Goal: Information Seeking & Learning: Learn about a topic

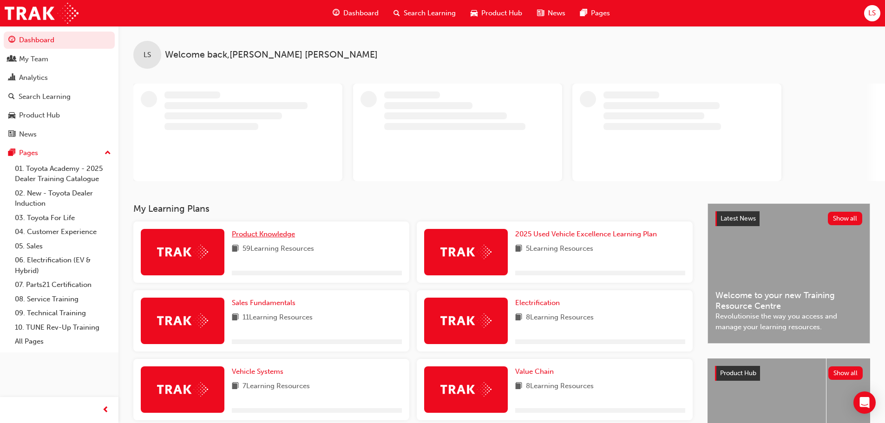
click at [268, 233] on span "Product Knowledge" at bounding box center [263, 234] width 63 height 8
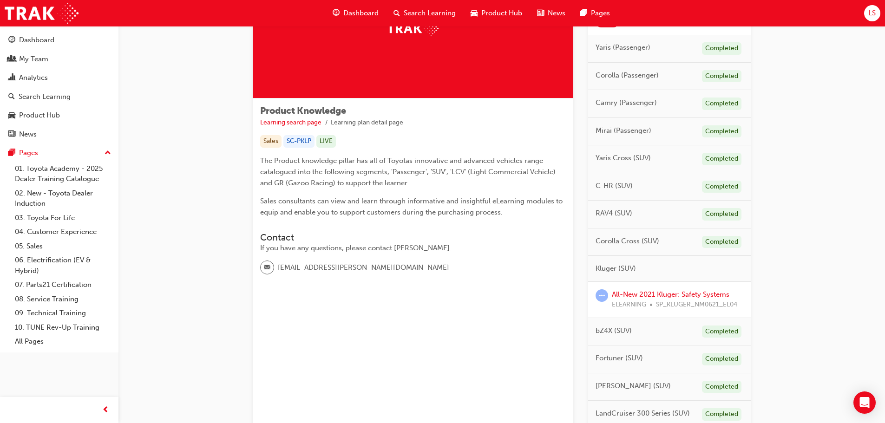
scroll to position [93, 0]
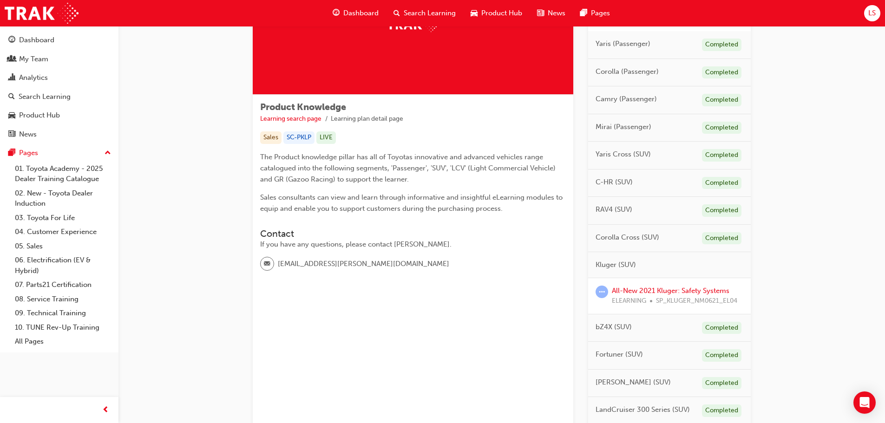
click at [622, 237] on span "Corolla Cross (SUV)" at bounding box center [628, 237] width 64 height 11
click at [725, 235] on div "Completed" at bounding box center [721, 238] width 39 height 13
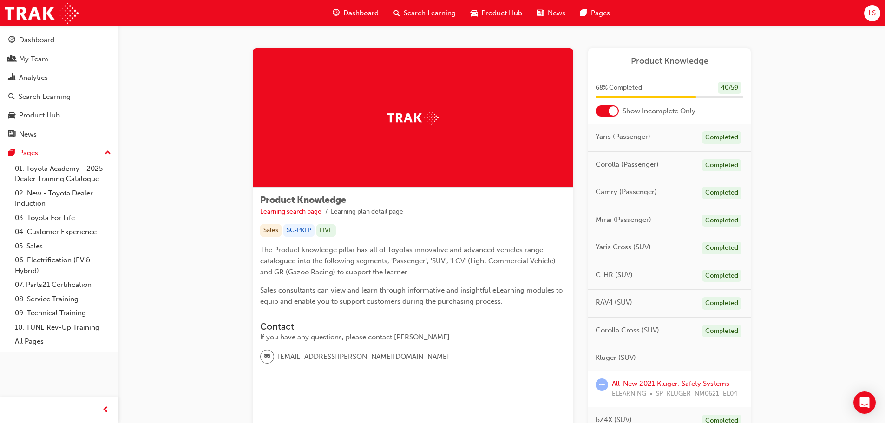
click at [614, 112] on div at bounding box center [613, 110] width 9 height 9
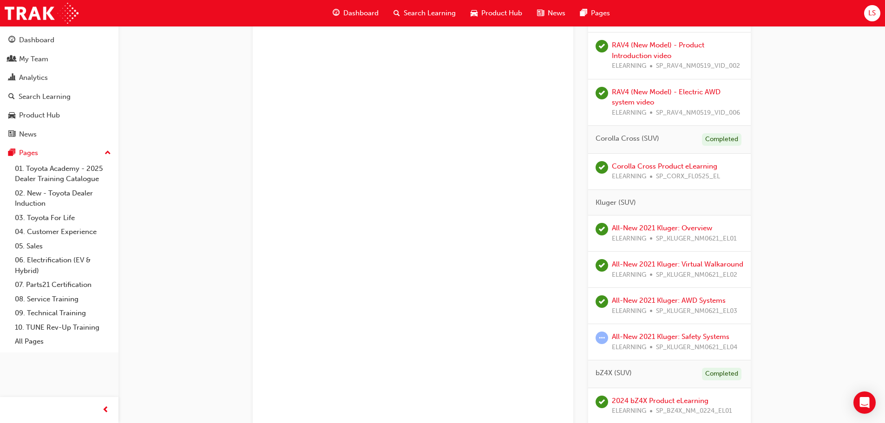
scroll to position [929, 0]
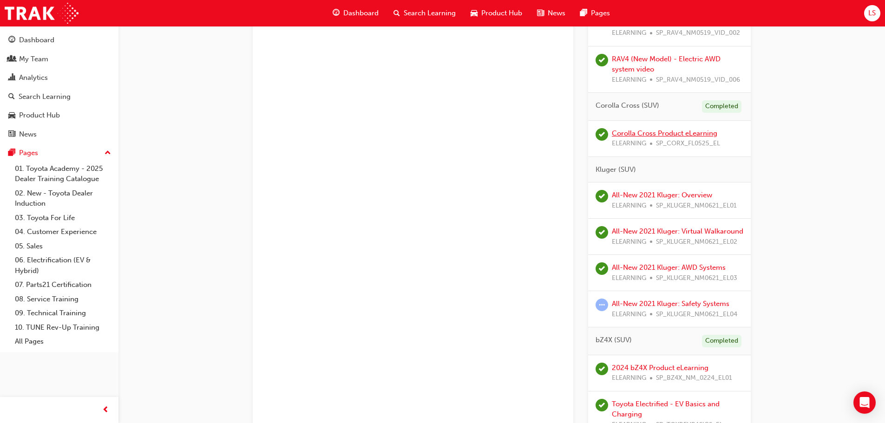
click at [642, 134] on link "Corolla Cross Product eLearning" at bounding box center [664, 133] width 105 height 8
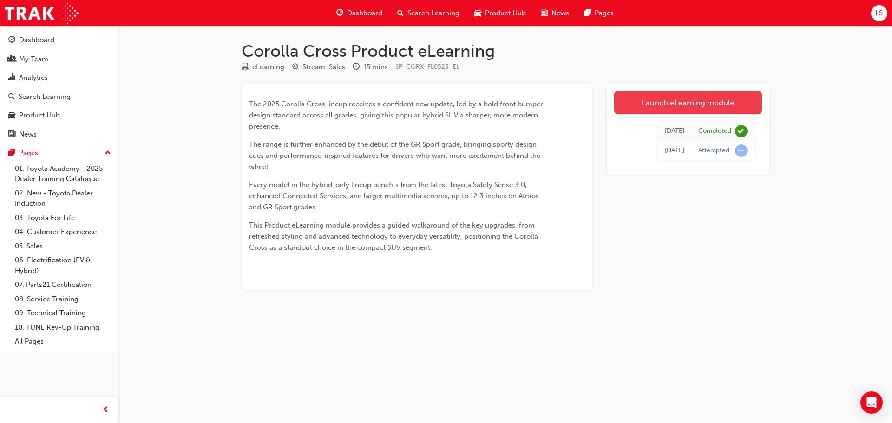
click at [660, 106] on link "Launch eLearning module" at bounding box center [688, 102] width 148 height 23
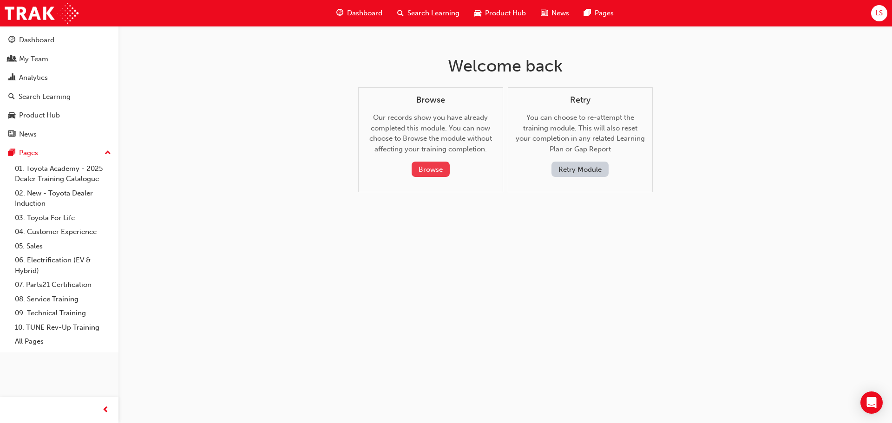
click at [439, 167] on button "Browse" at bounding box center [431, 169] width 38 height 15
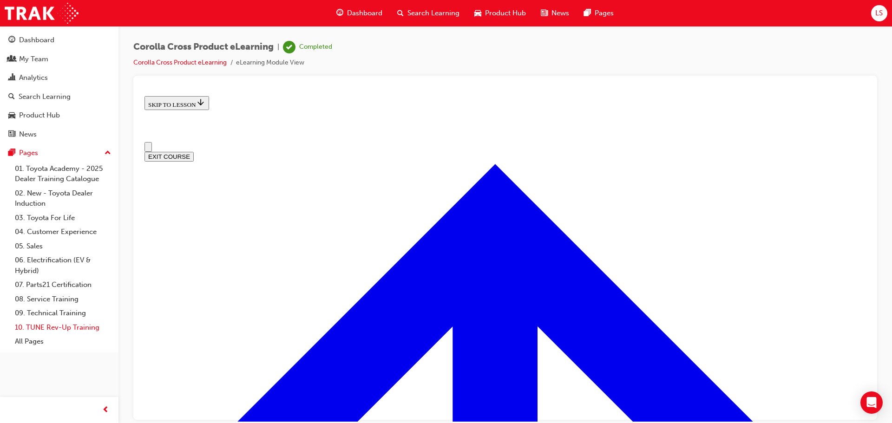
click at [37, 325] on link "10. TUNE Rev-Up Training" at bounding box center [63, 328] width 104 height 14
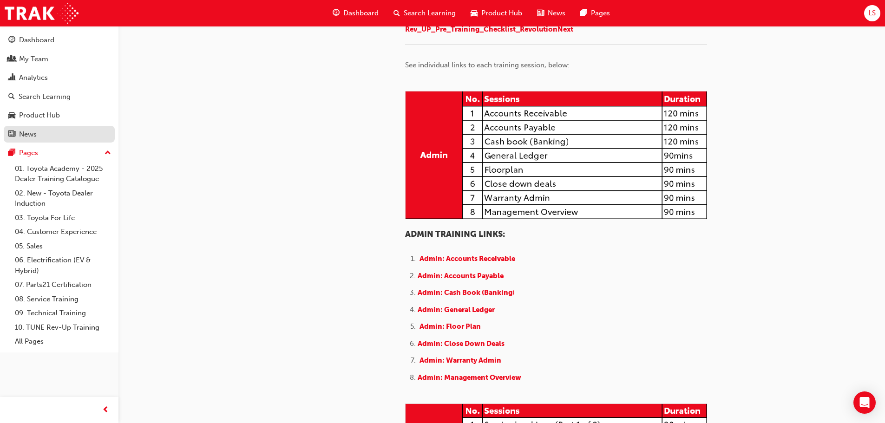
scroll to position [93, 0]
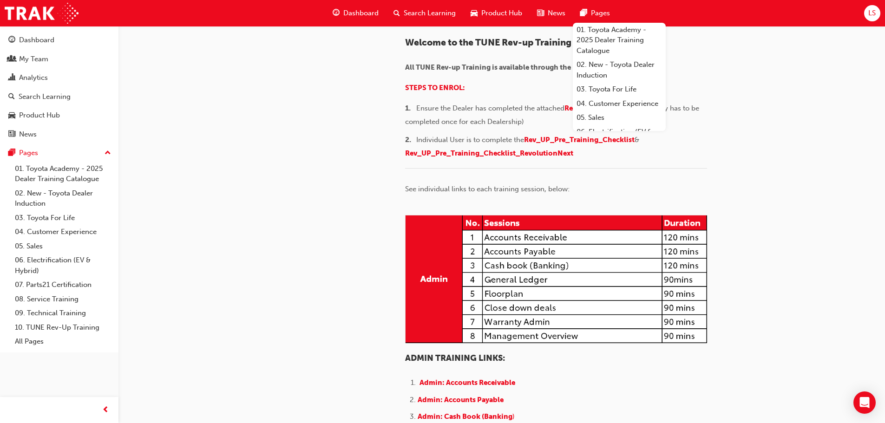
click at [364, 12] on span "Dashboard" at bounding box center [360, 13] width 35 height 11
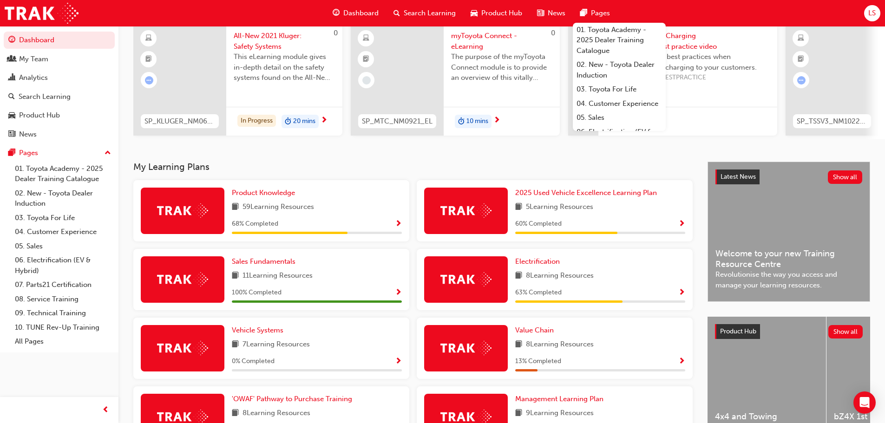
scroll to position [93, 0]
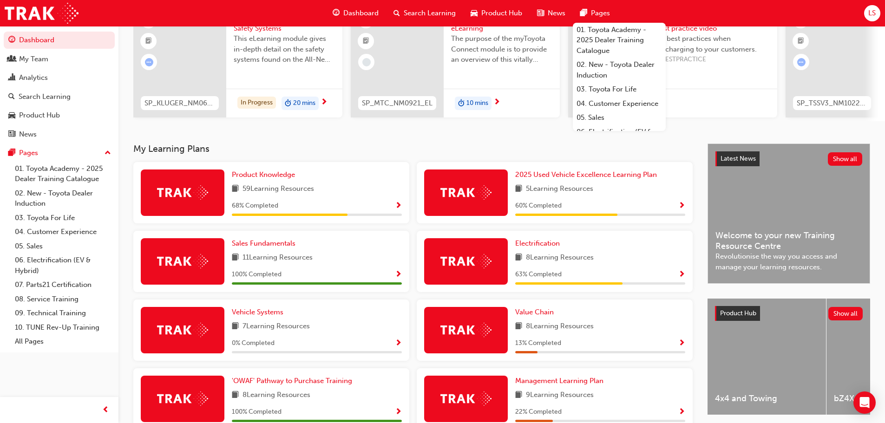
click at [399, 209] on span "Show Progress" at bounding box center [398, 206] width 7 height 8
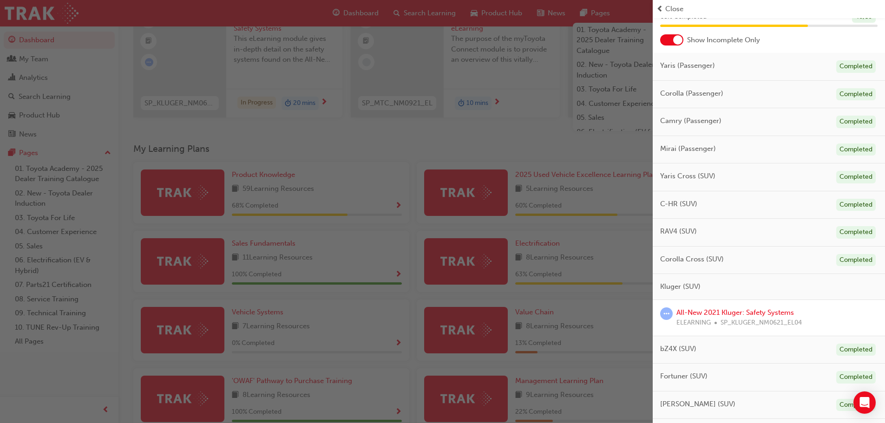
scroll to position [0, 0]
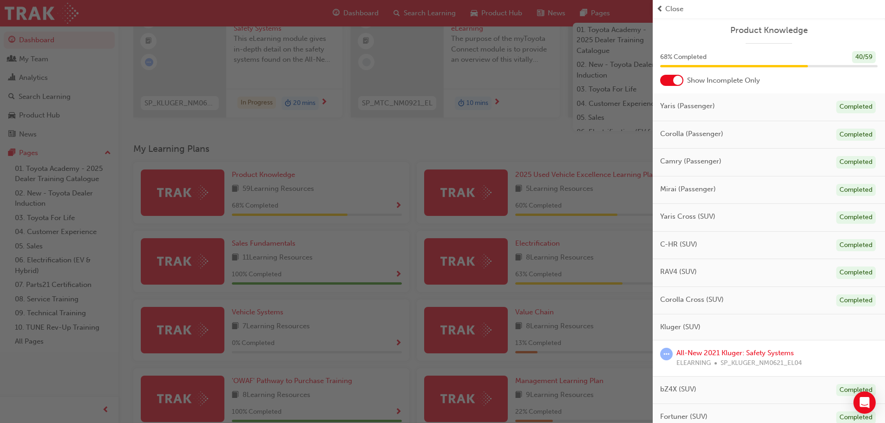
click at [681, 79] on div at bounding box center [677, 80] width 9 height 9
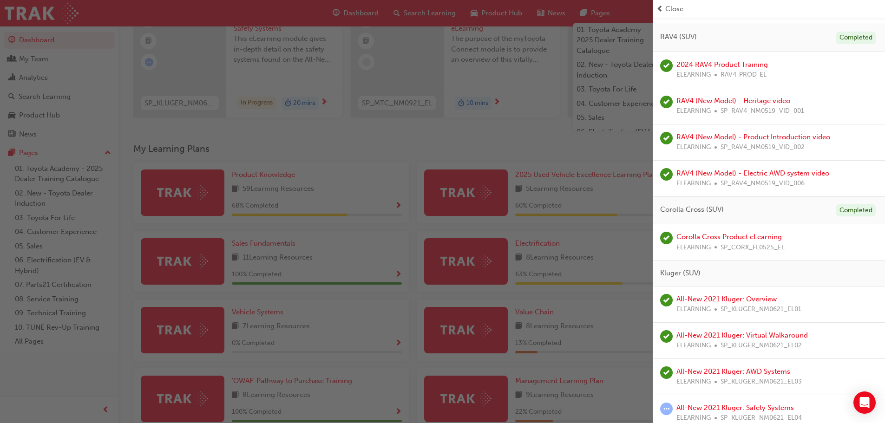
scroll to position [743, 0]
click at [703, 235] on link "Corolla Cross Product eLearning" at bounding box center [728, 236] width 105 height 8
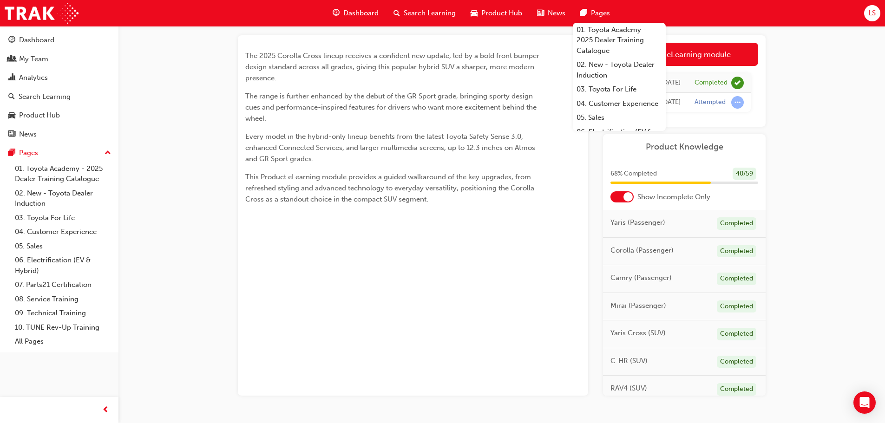
scroll to position [74, 0]
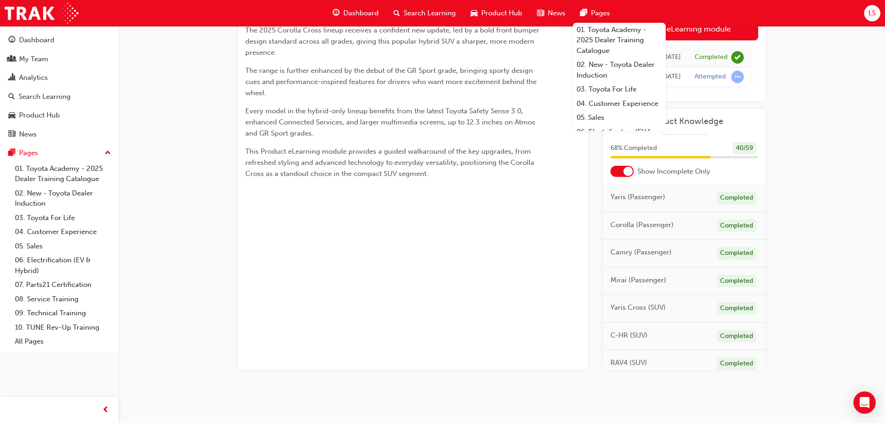
click at [843, 151] on div "Corolla Cross Product eLearning eLearning Stream: Sales 15 mins SP_CORX_FL0525_…" at bounding box center [442, 174] width 885 height 497
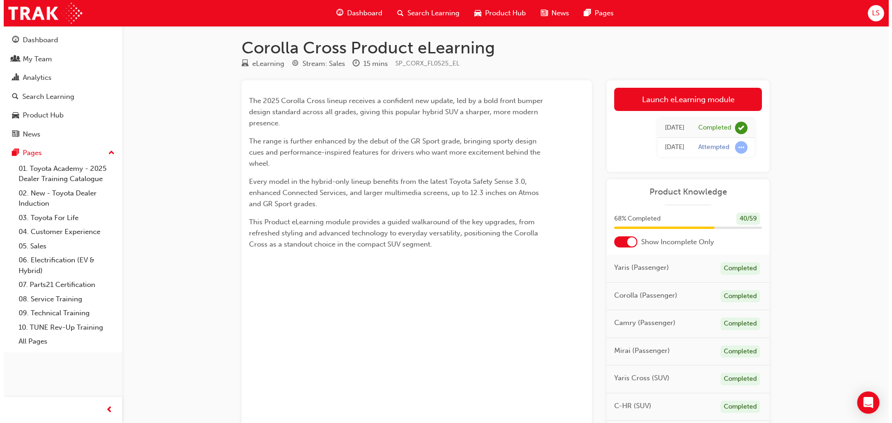
scroll to position [0, 0]
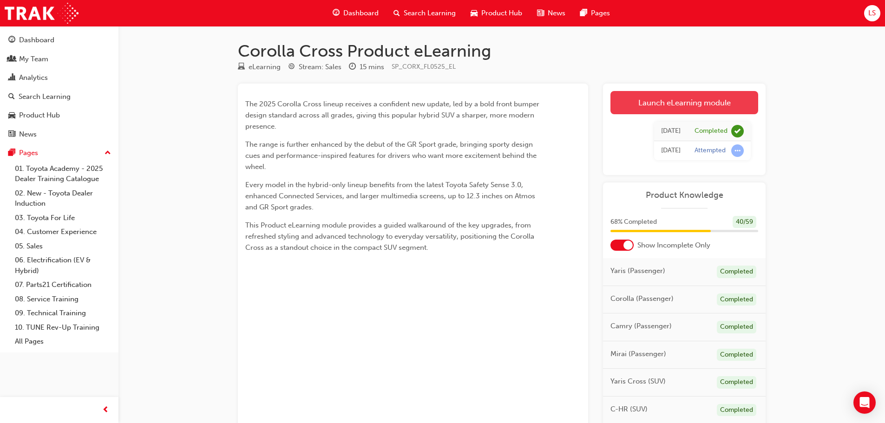
click at [678, 103] on link "Launch eLearning module" at bounding box center [684, 102] width 148 height 23
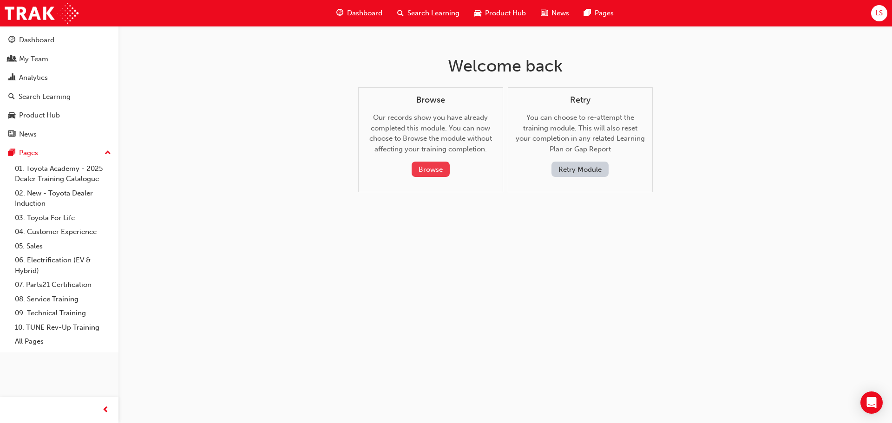
click at [433, 168] on button "Browse" at bounding box center [431, 169] width 38 height 15
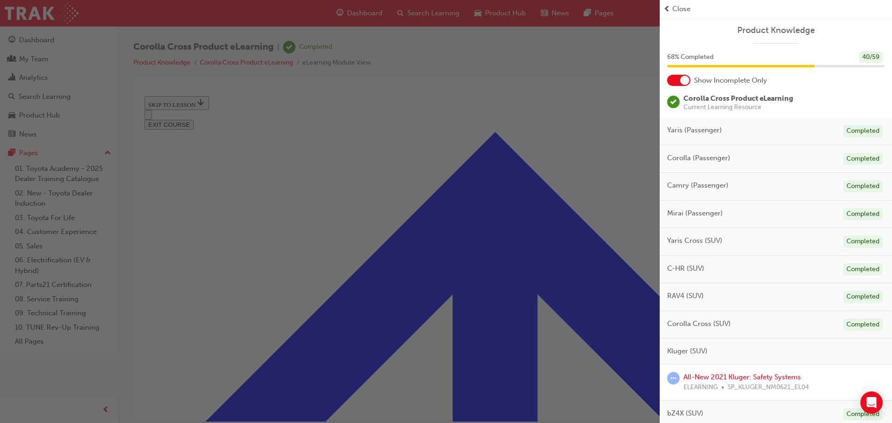
scroll to position [33, 0]
click at [600, 188] on div "button" at bounding box center [330, 211] width 660 height 423
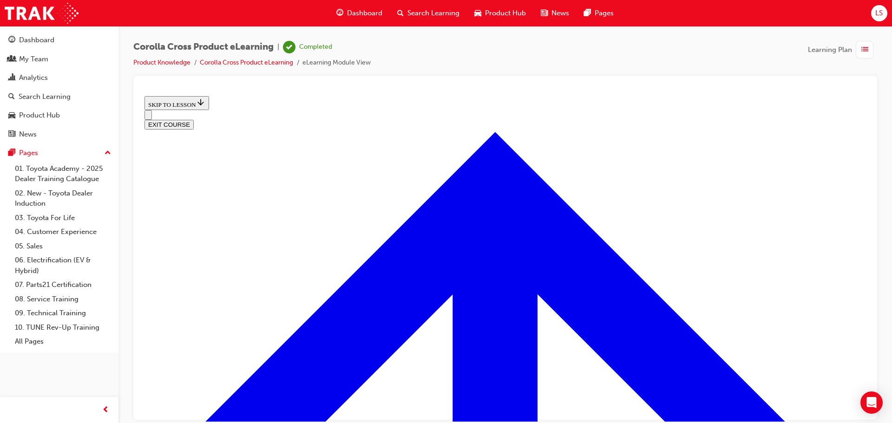
scroll to position [0, 0]
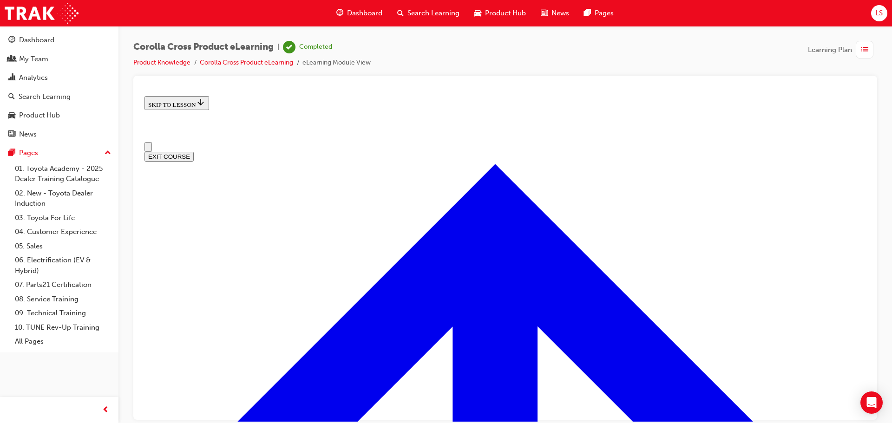
click at [148, 142] on button "Open navigation menu" at bounding box center [147, 147] width 7 height 10
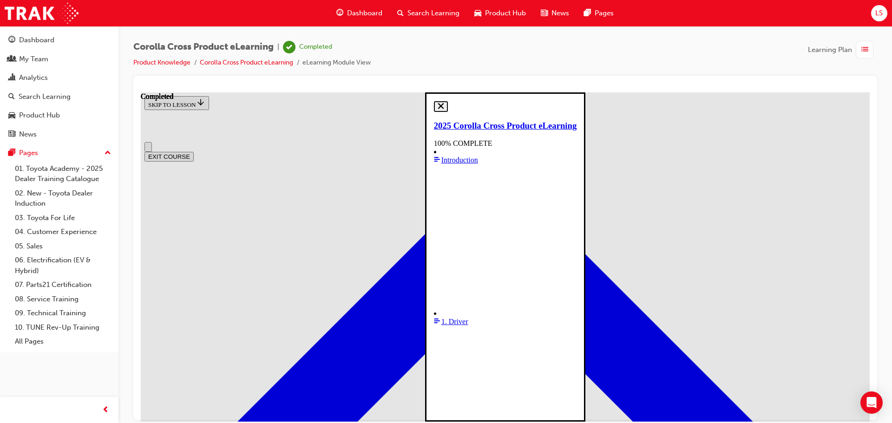
click at [441, 317] on span "1. Driver" at bounding box center [454, 321] width 27 height 8
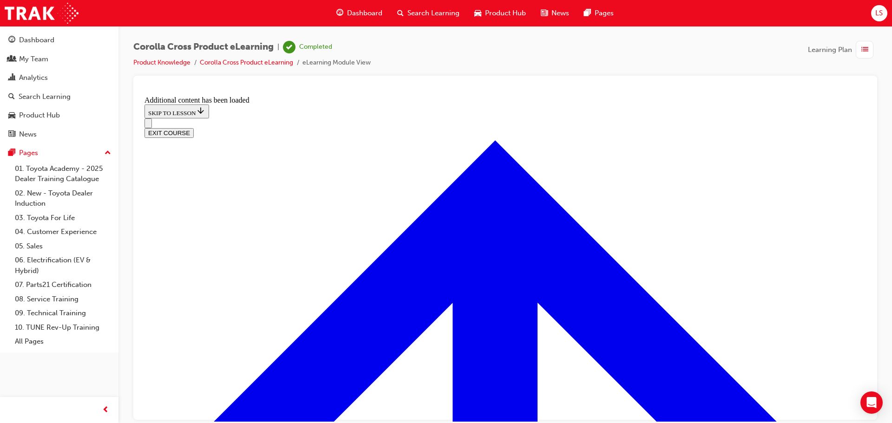
scroll to position [1809, 0]
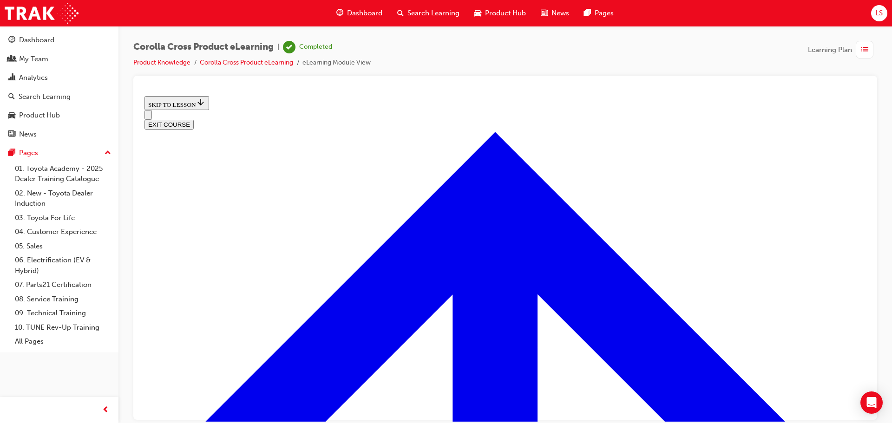
scroll to position [1519, 0]
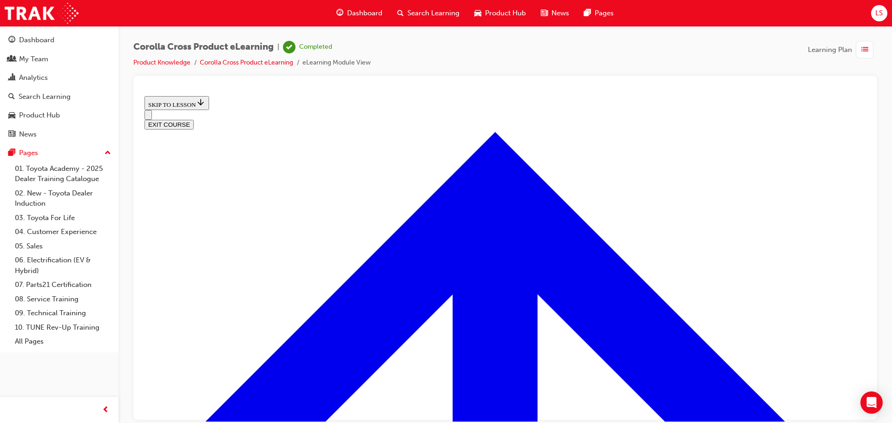
drag, startPoint x: 536, startPoint y: 405, endPoint x: 515, endPoint y: 360, distance: 48.8
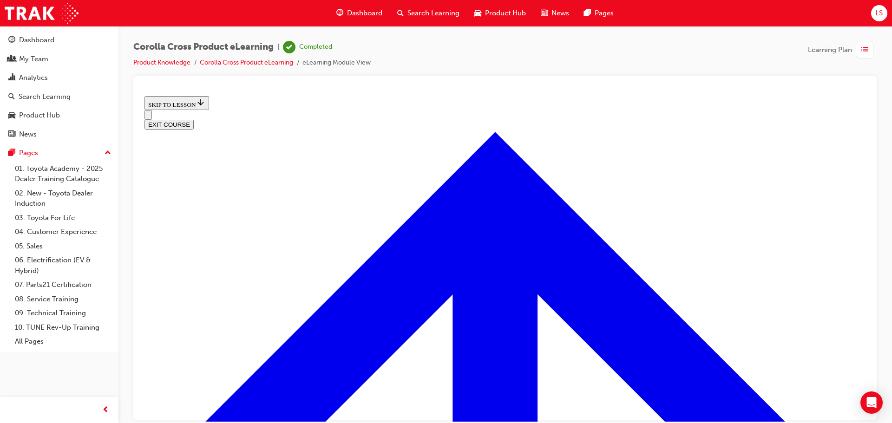
drag, startPoint x: 494, startPoint y: 400, endPoint x: 494, endPoint y: 381, distance: 19.5
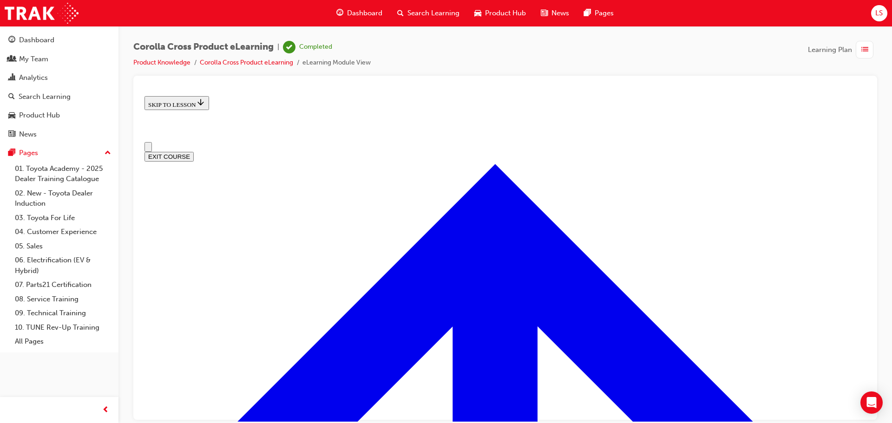
scroll to position [0, 0]
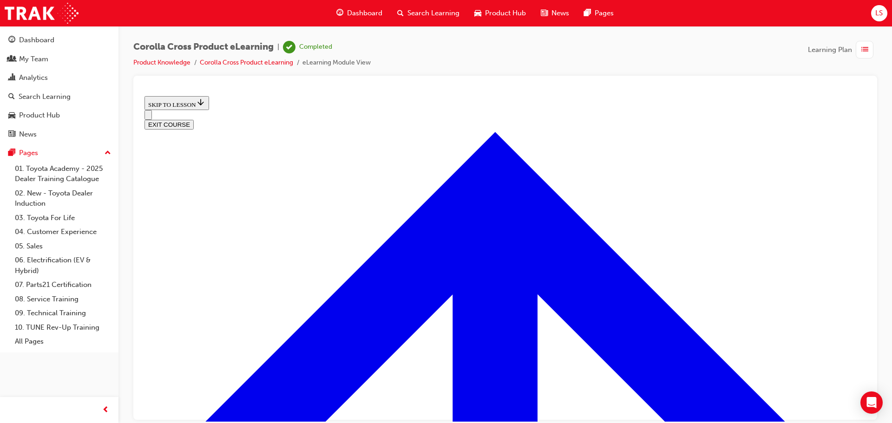
scroll to position [1875, 0]
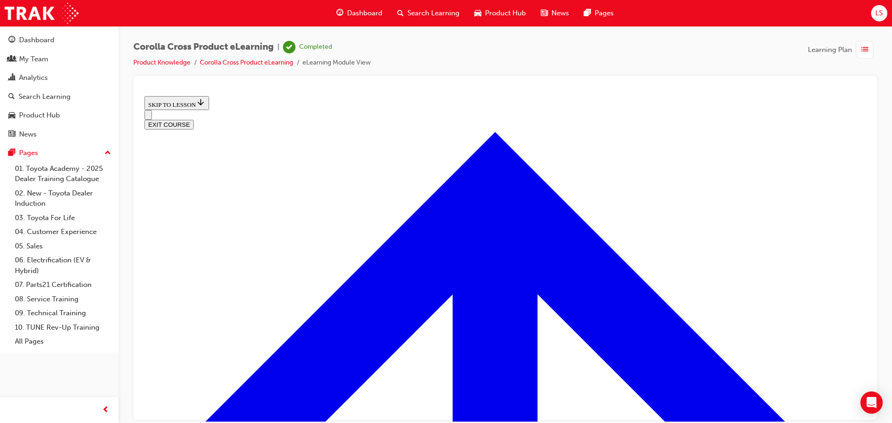
drag, startPoint x: 493, startPoint y: 400, endPoint x: 494, endPoint y: 395, distance: 5.7
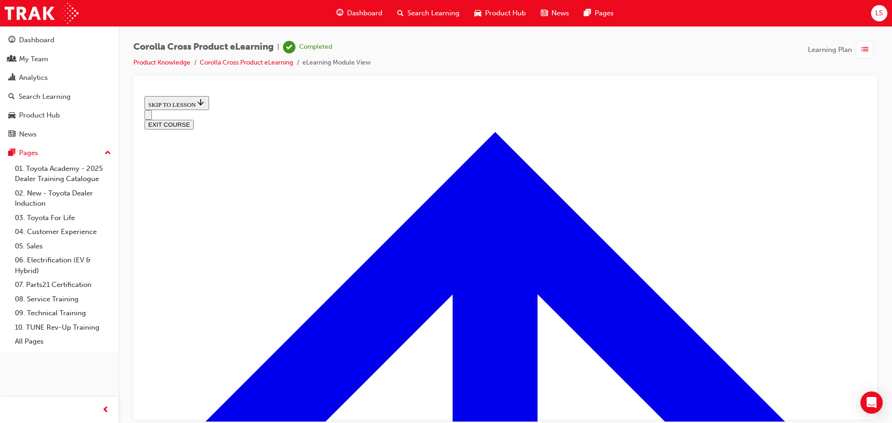
click at [151, 117] on icon "Open navigation menu" at bounding box center [152, 120] width 9 height 7
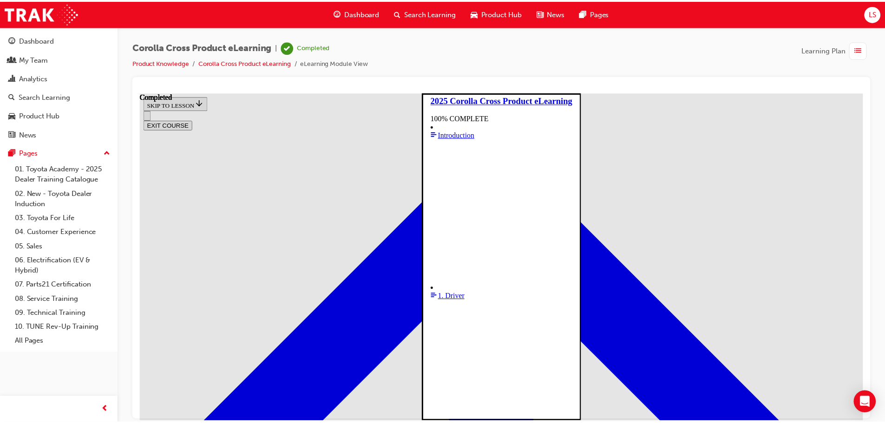
scroll to position [6, 0]
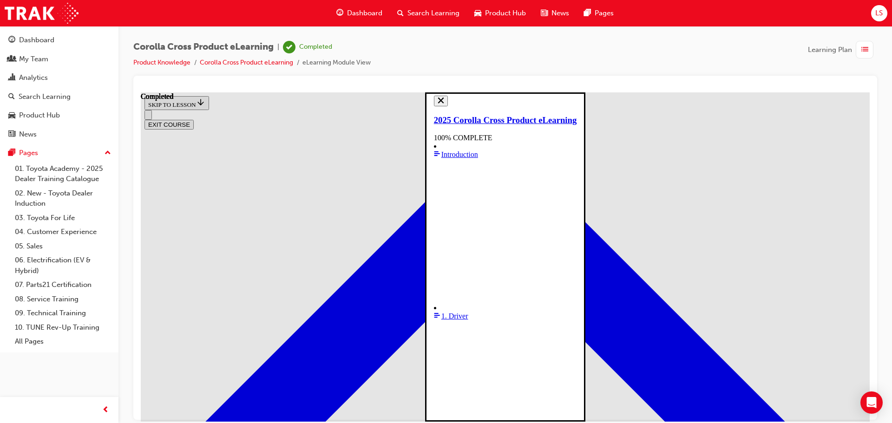
click at [371, 12] on span "Dashboard" at bounding box center [364, 13] width 35 height 11
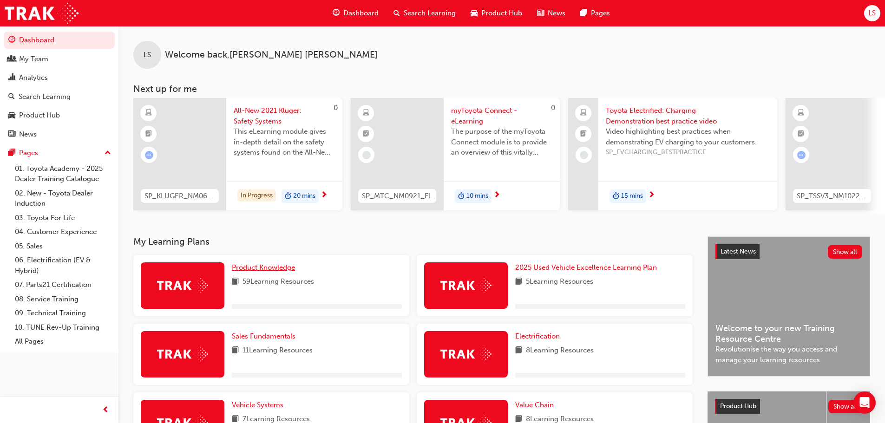
click at [276, 270] on span "Product Knowledge" at bounding box center [263, 267] width 63 height 8
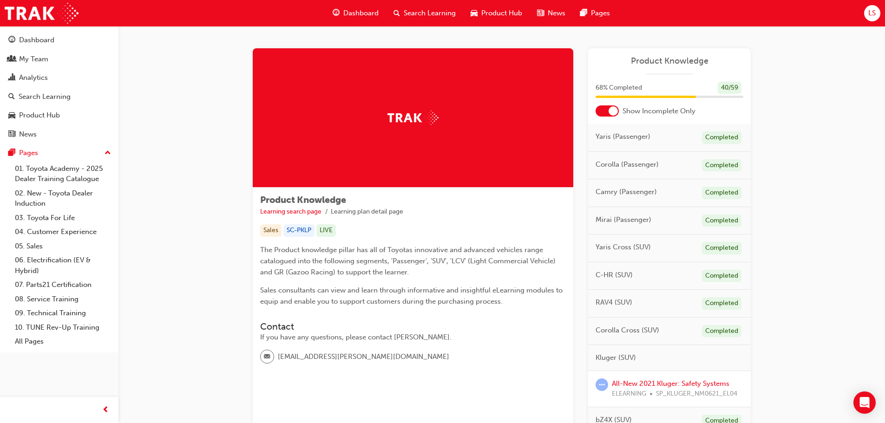
click at [614, 111] on div at bounding box center [613, 110] width 9 height 9
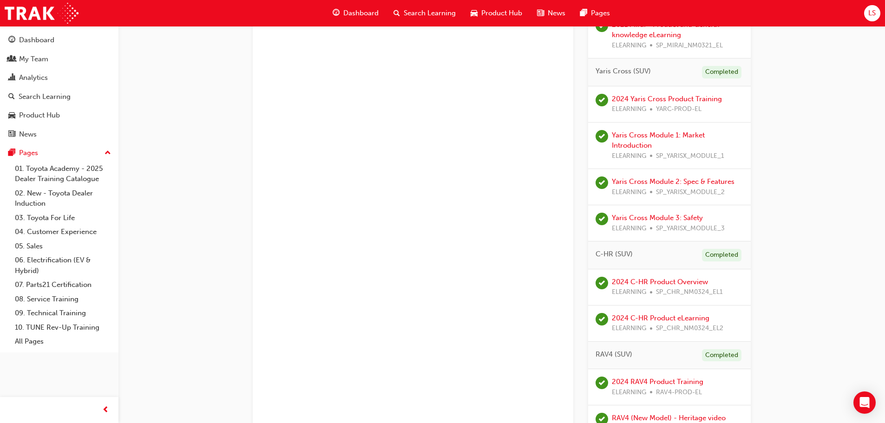
scroll to position [511, 0]
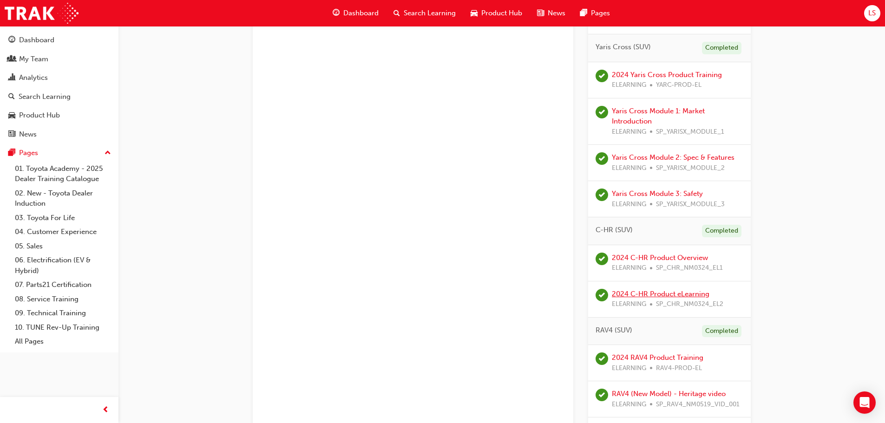
click at [646, 291] on link "2024 C-HR Product eLearning" at bounding box center [661, 294] width 98 height 8
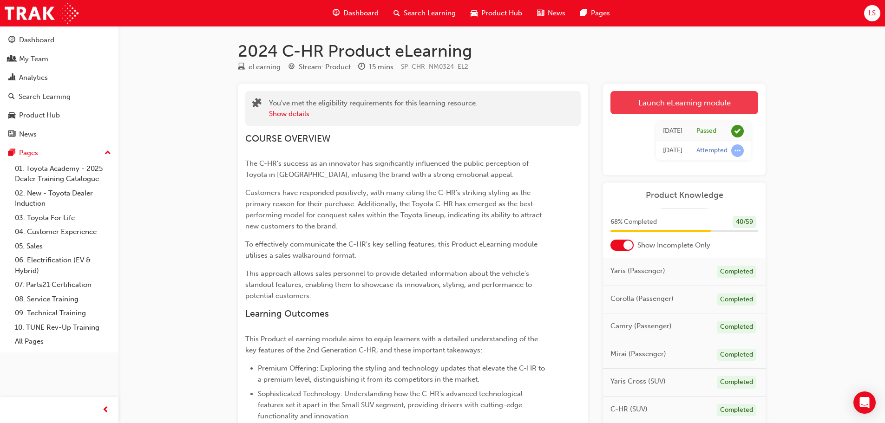
click at [658, 107] on link "Launch eLearning module" at bounding box center [684, 102] width 148 height 23
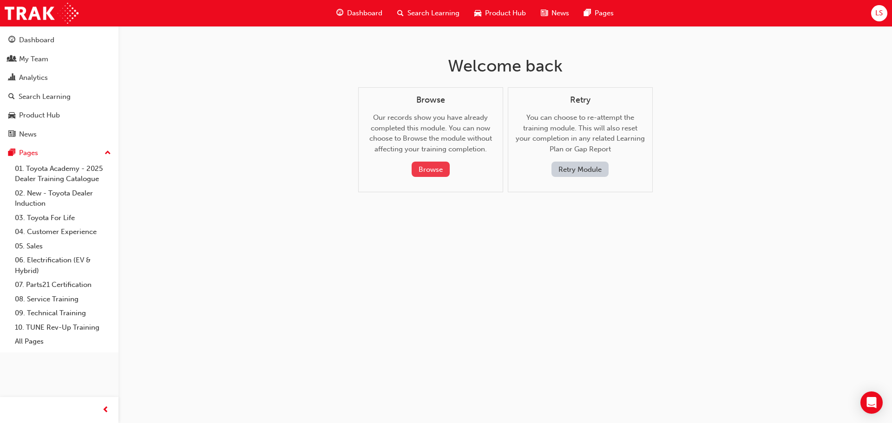
click at [424, 171] on button "Browse" at bounding box center [431, 169] width 38 height 15
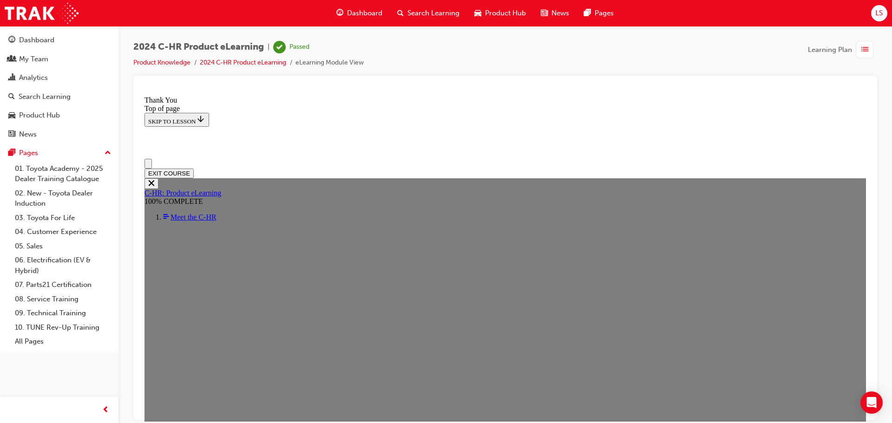
click at [153, 165] on icon "Open navigation menu" at bounding box center [152, 168] width 9 height 7
click at [216, 213] on span "Meet the C-HR" at bounding box center [193, 217] width 46 height 8
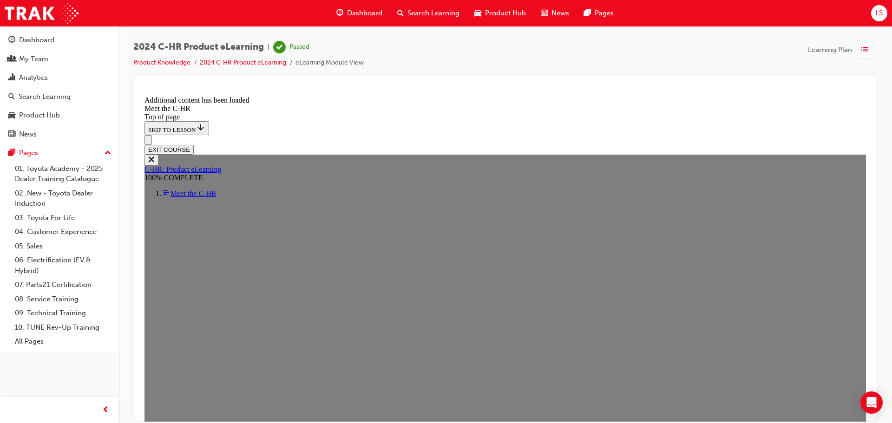
drag, startPoint x: 484, startPoint y: 399, endPoint x: 484, endPoint y: 393, distance: 6.1
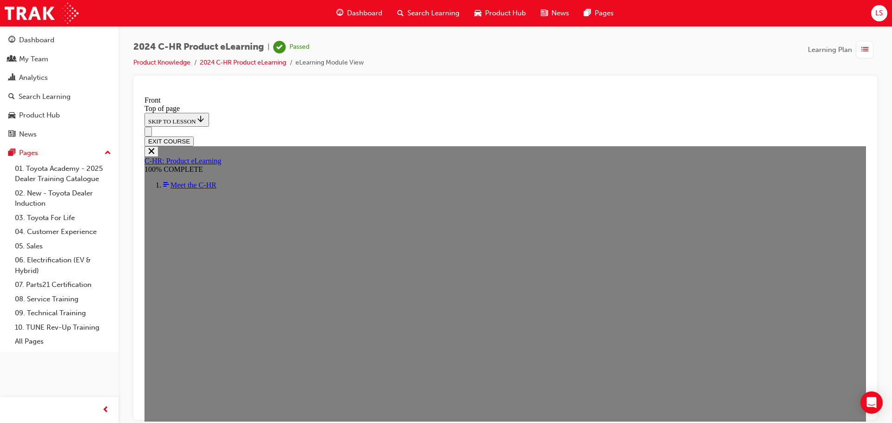
scroll to position [978, 0]
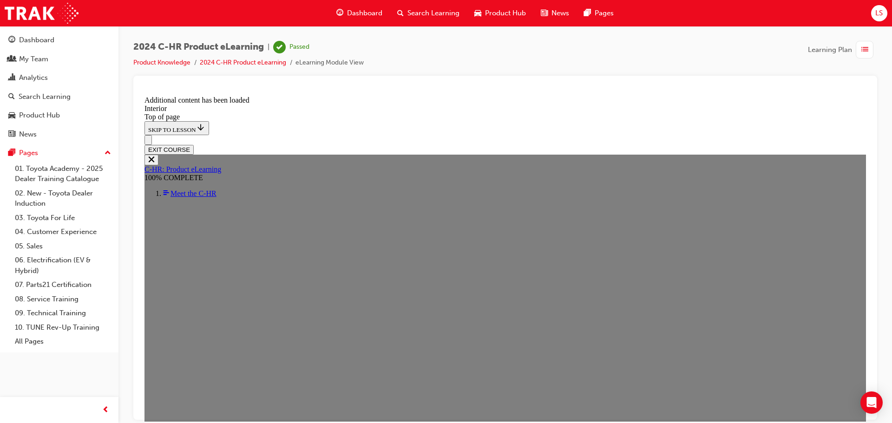
scroll to position [0, 0]
